Goal: Task Accomplishment & Management: Complete application form

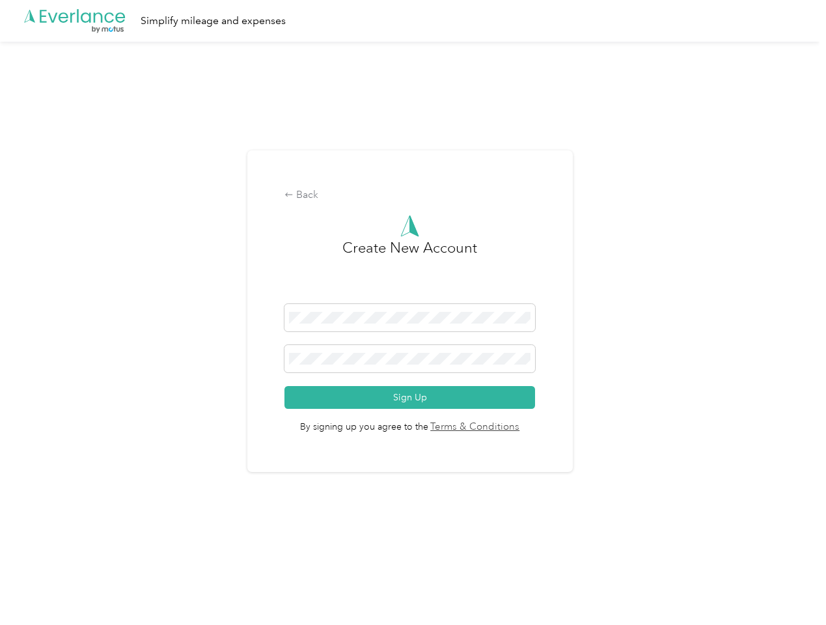
click at [413, 295] on h3 "Create New Account" at bounding box center [409, 270] width 135 height 67
click at [413, 21] on div ".cls-1 { fill: #00adee; } .cls-2 { fill: #fff; } .cls-3 { fill: #707372; } .cls…" at bounding box center [409, 21] width 819 height 42
click at [413, 195] on div "Back" at bounding box center [409, 195] width 251 height 16
click at [413, 397] on button "Sign Up" at bounding box center [409, 397] width 251 height 23
